Goal: Check status: Check status

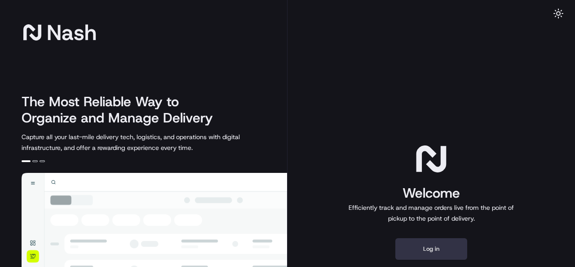
click at [428, 255] on button "Log in" at bounding box center [432, 249] width 72 height 22
